Goal: Information Seeking & Learning: Learn about a topic

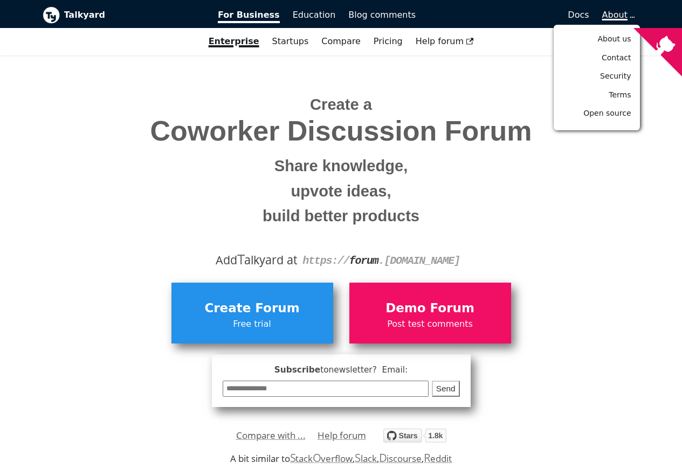
click at [617, 15] on span "About" at bounding box center [617, 15] width 31 height 10
click at [605, 113] on span "Open source" at bounding box center [606, 113] width 47 height 9
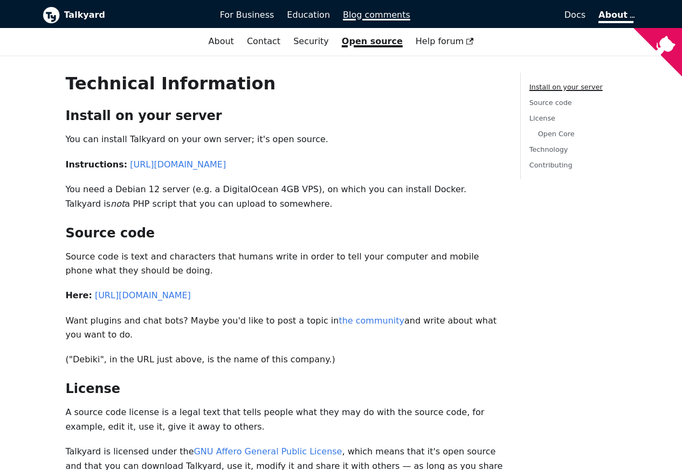
click at [365, 16] on span "Blog comments" at bounding box center [376, 15] width 67 height 10
